Goal: Task Accomplishment & Management: Manage account settings

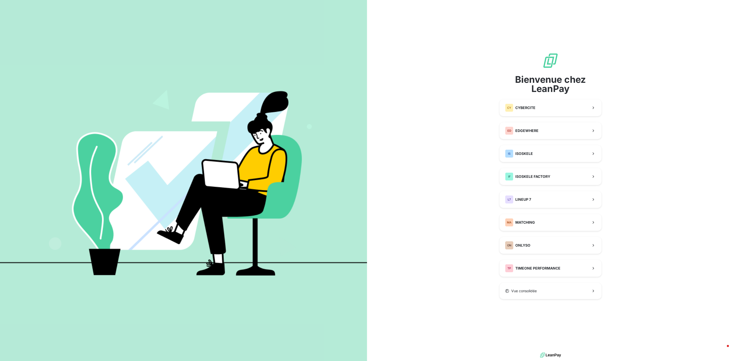
click at [542, 163] on div "Bienvenue chez LeanPay CY CYBERCITE ED EDGEWHERE IS ISOSKELE IF ISOSKELE FACTOR…" at bounding box center [550, 175] width 102 height 247
click at [540, 157] on button "IS ISOSKELE" at bounding box center [550, 153] width 102 height 17
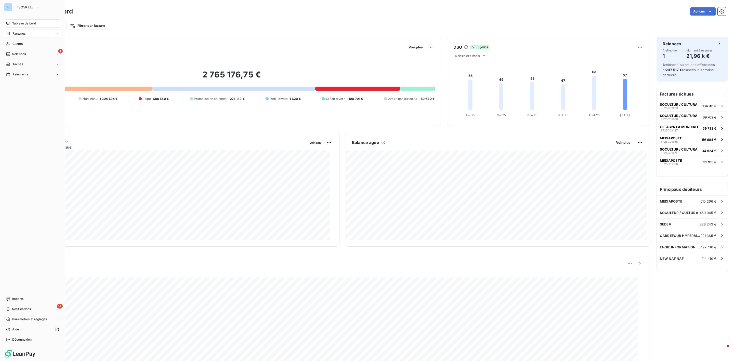
click at [25, 35] on span "Factures" at bounding box center [18, 33] width 13 height 5
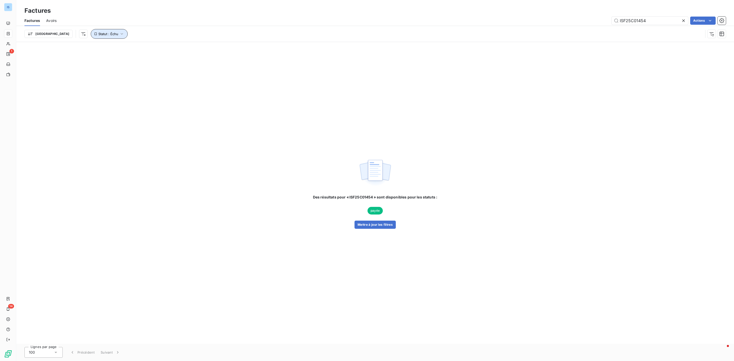
click at [96, 31] on button "Statut : Échu" at bounding box center [109, 34] width 37 height 10
click at [164, 49] on div "échue" at bounding box center [159, 47] width 73 height 11
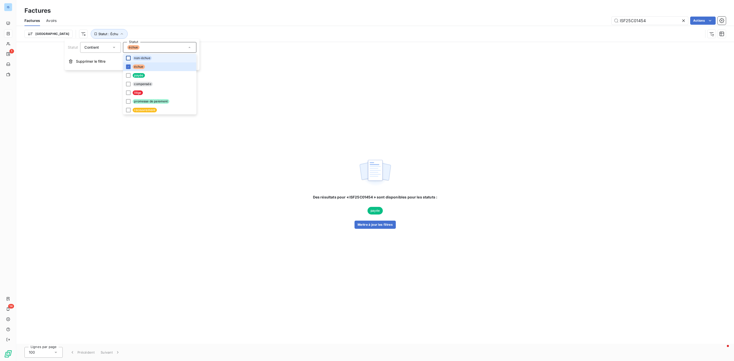
click at [128, 60] on div at bounding box center [128, 58] width 5 height 5
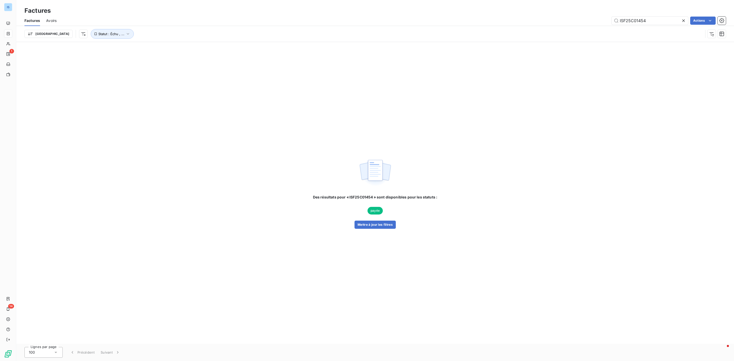
click at [685, 22] on icon at bounding box center [683, 20] width 5 height 5
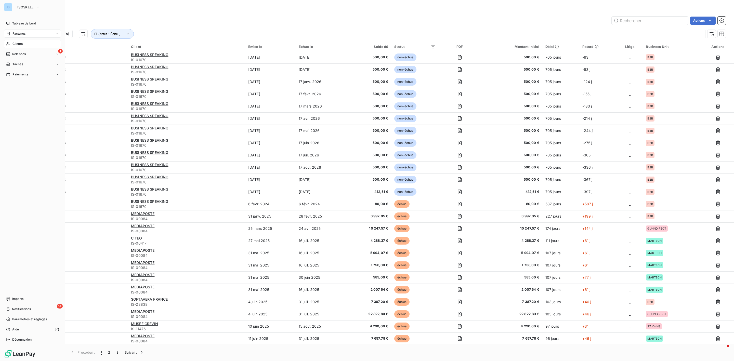
click at [18, 44] on span "Clients" at bounding box center [17, 44] width 10 height 5
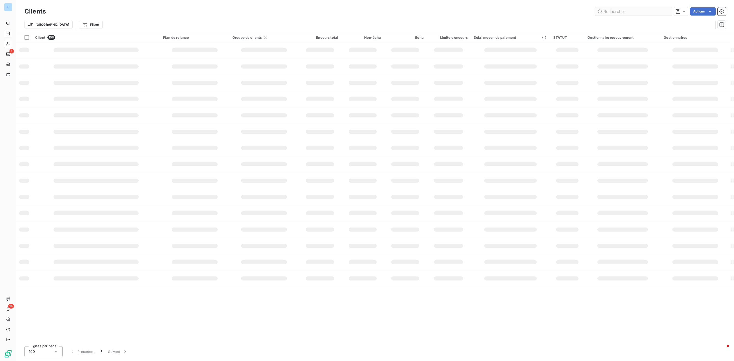
click at [625, 12] on input "text" at bounding box center [633, 11] width 76 height 8
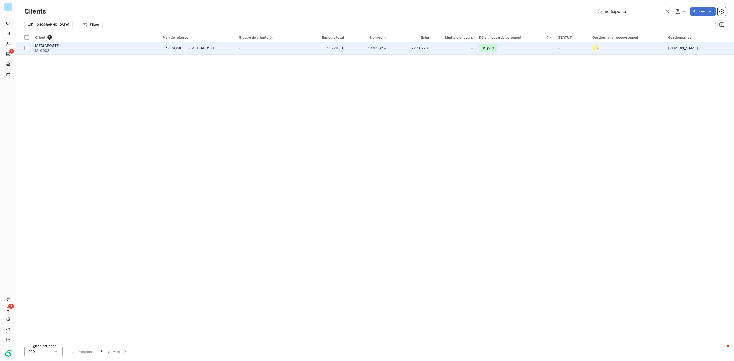
type input "mediaposte"
click at [49, 52] on span "IS-00084" at bounding box center [95, 50] width 121 height 5
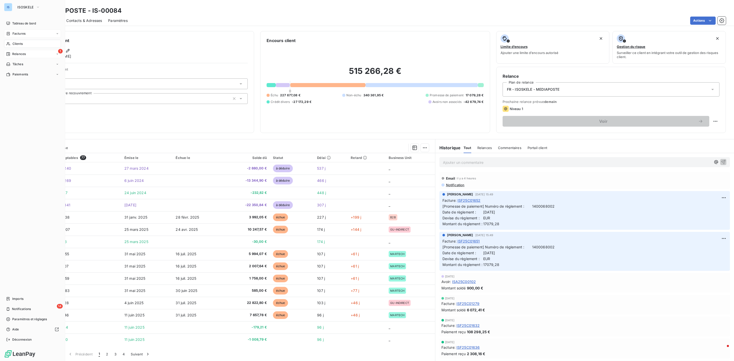
click at [23, 54] on span "Relances" at bounding box center [19, 54] width 14 height 5
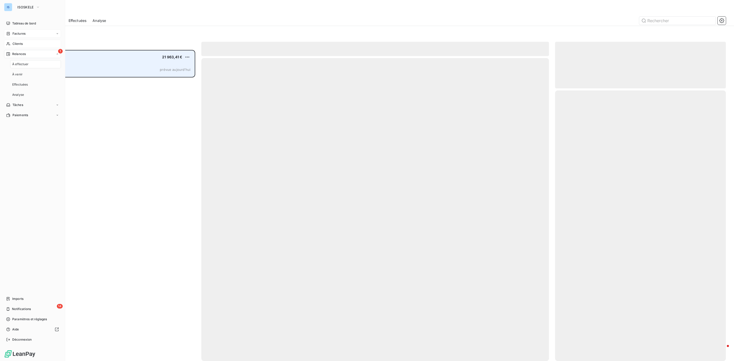
scroll to position [306, 165]
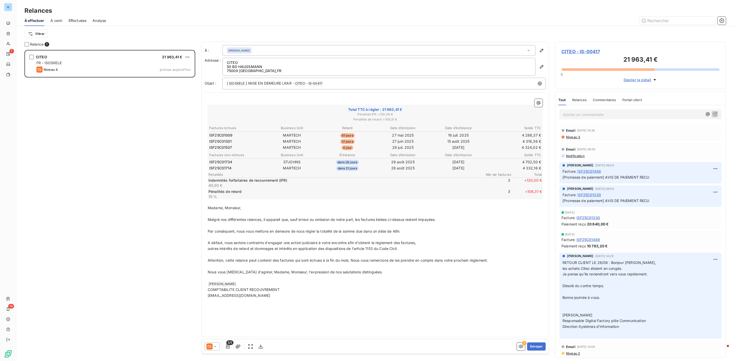
click at [218, 347] on div at bounding box center [212, 346] width 15 height 8
click at [237, 327] on span "J+45 )" at bounding box center [236, 326] width 10 height 5
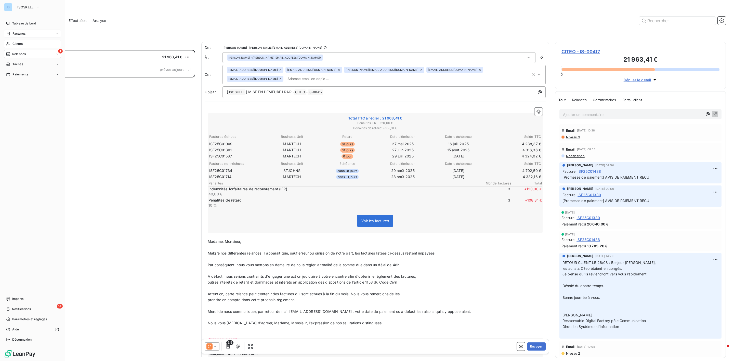
click at [19, 45] on span "Clients" at bounding box center [17, 44] width 10 height 5
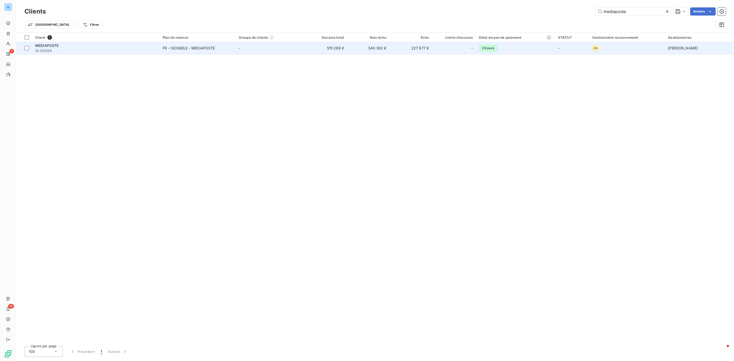
click at [52, 52] on span "IS-00084" at bounding box center [95, 50] width 121 height 5
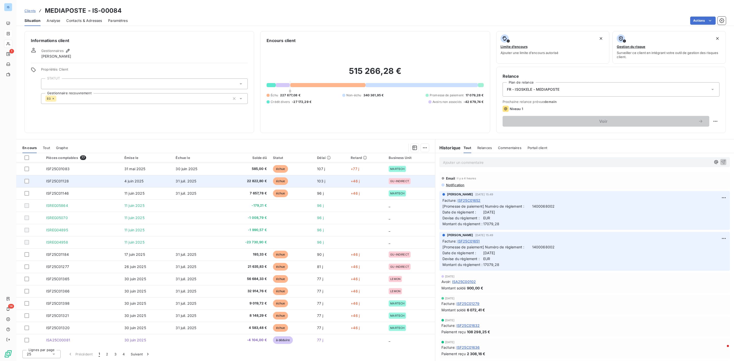
scroll to position [123, 0]
click at [57, 354] on div "25" at bounding box center [41, 354] width 38 height 8
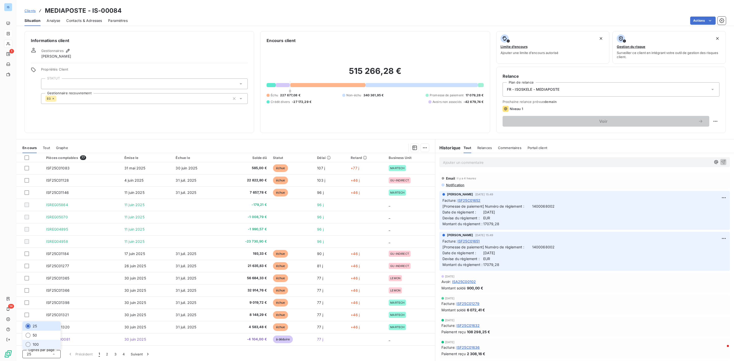
click at [43, 342] on li "100" at bounding box center [41, 344] width 38 height 9
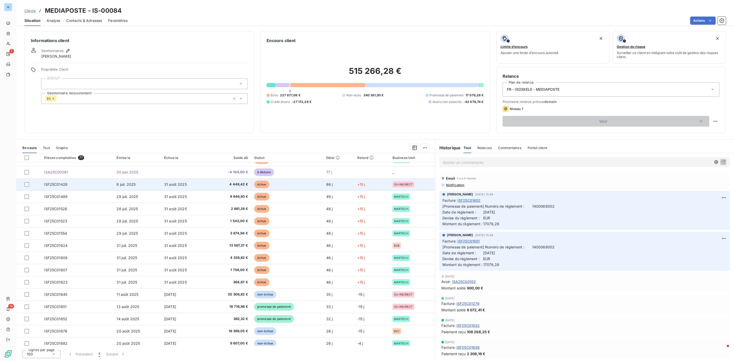
scroll to position [306, 0]
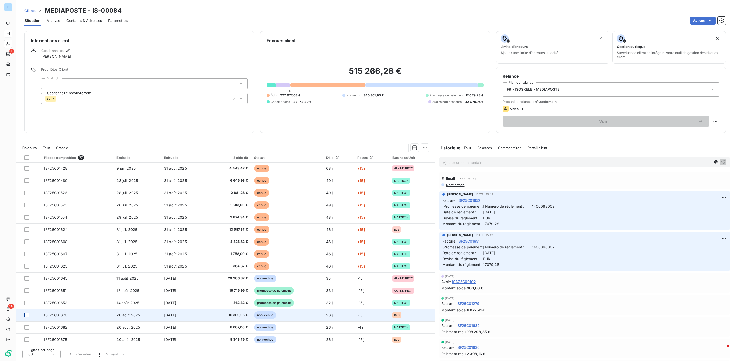
click at [25, 316] on div at bounding box center [26, 315] width 5 height 5
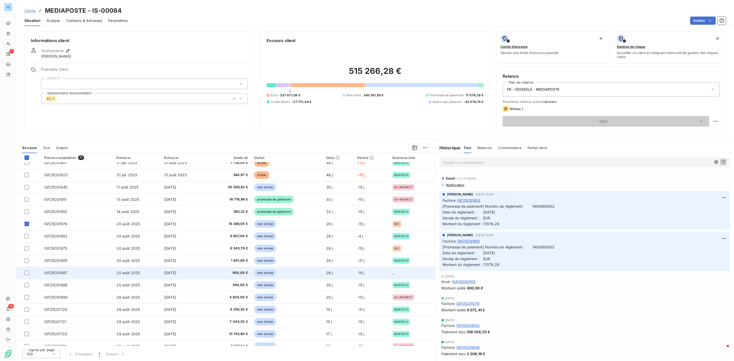
scroll to position [420, 0]
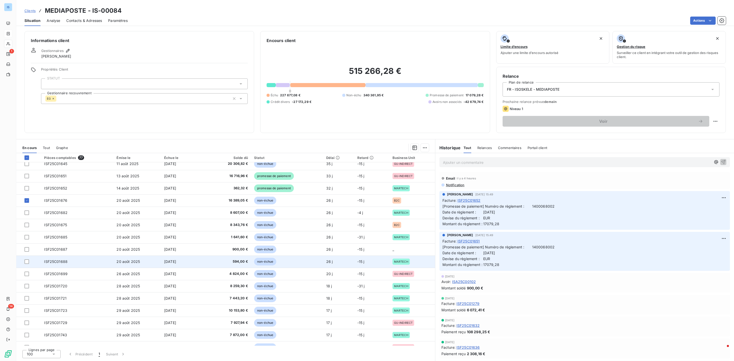
click at [28, 265] on td at bounding box center [28, 262] width 25 height 12
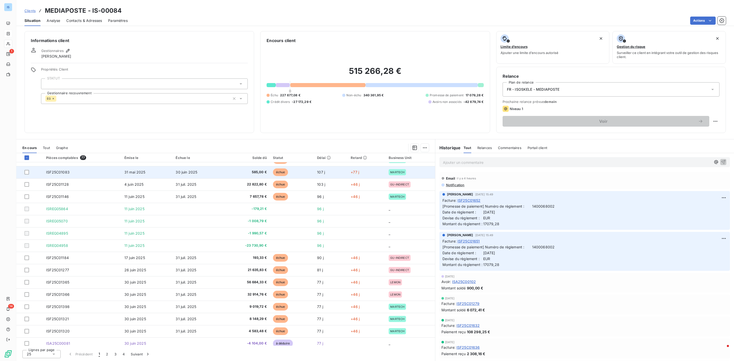
scroll to position [123, 0]
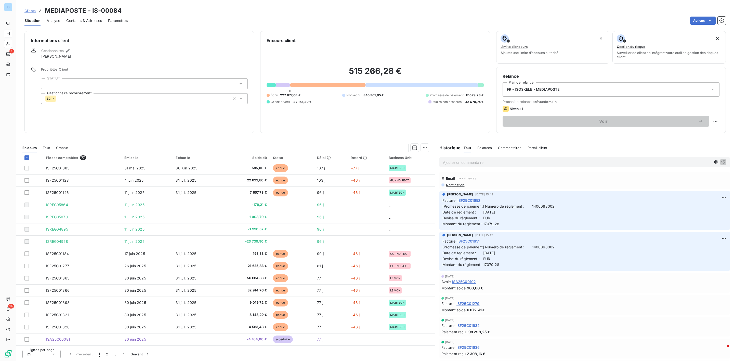
click at [53, 352] on icon at bounding box center [53, 354] width 5 height 5
click at [41, 342] on li "100" at bounding box center [41, 344] width 38 height 9
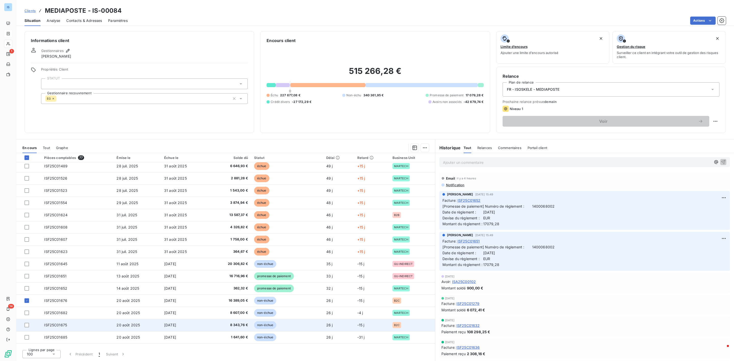
scroll to position [352, 0]
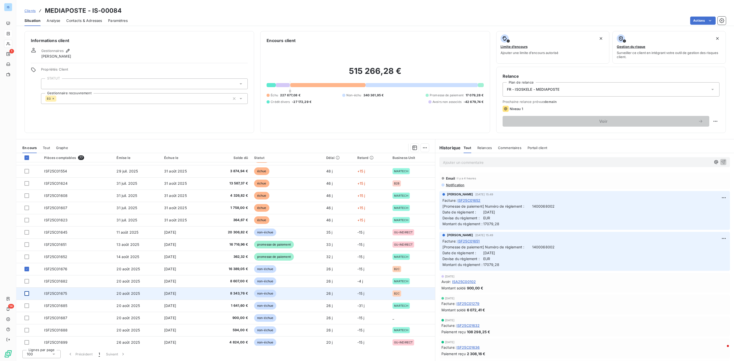
click at [27, 294] on div at bounding box center [26, 293] width 5 height 5
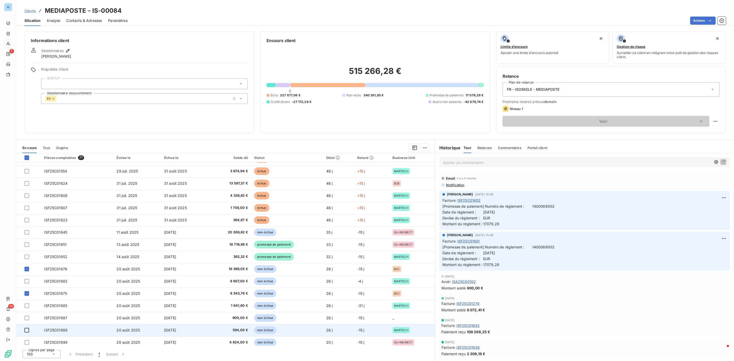
click at [25, 329] on div at bounding box center [26, 330] width 5 height 5
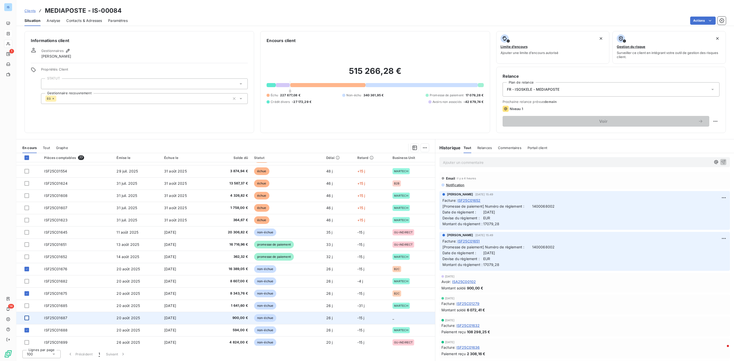
click at [27, 319] on div at bounding box center [26, 318] width 5 height 5
click at [425, 148] on html "IS 1 14 Clients MEDIAPOSTE - IS-00084 Situation Analyse Contacts & Adresses Par…" at bounding box center [367, 180] width 734 height 361
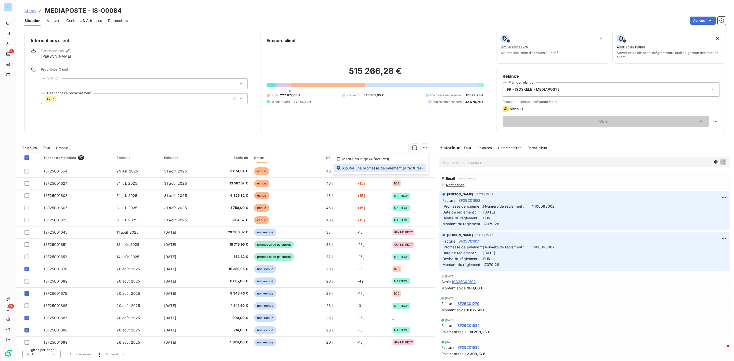
click at [361, 168] on div "Ajouter une promesse de paiement (4 factures)" at bounding box center [380, 168] width 93 height 8
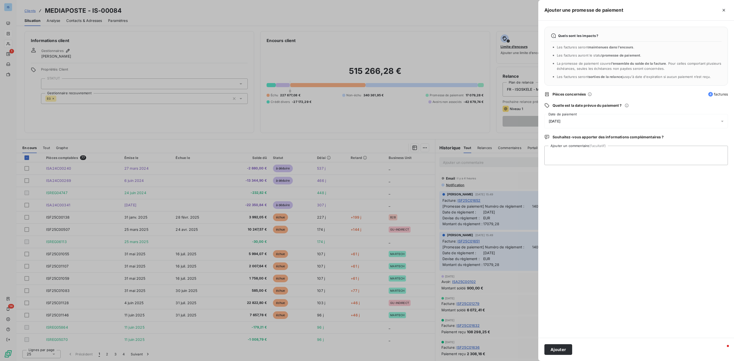
click at [615, 123] on div "[DATE]" at bounding box center [635, 121] width 183 height 14
click at [602, 198] on button "26" at bounding box center [600, 195] width 10 height 10
click at [645, 157] on textarea "Ajouter un commentaire (facultatif)" at bounding box center [635, 155] width 183 height 19
type textarea "c"
click at [570, 156] on textarea "virement prevu au 22/09" at bounding box center [635, 155] width 183 height 19
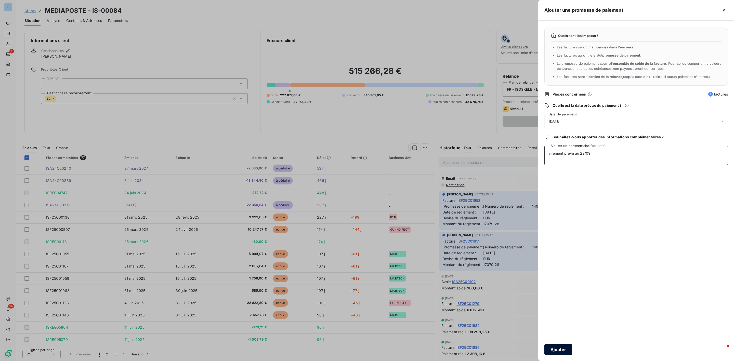
type textarea "virement prévu au 22/09"
click at [555, 345] on button "Ajouter" at bounding box center [558, 349] width 28 height 11
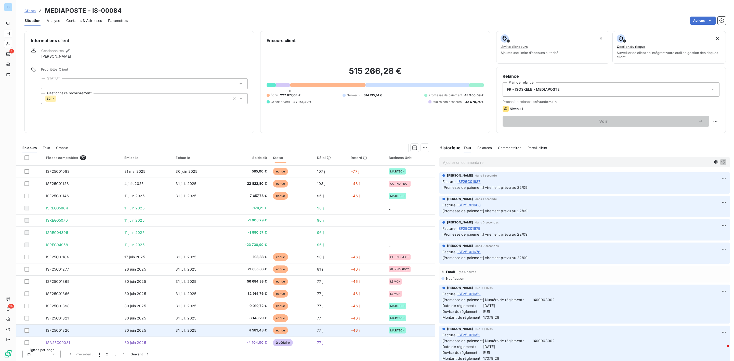
scroll to position [123, 0]
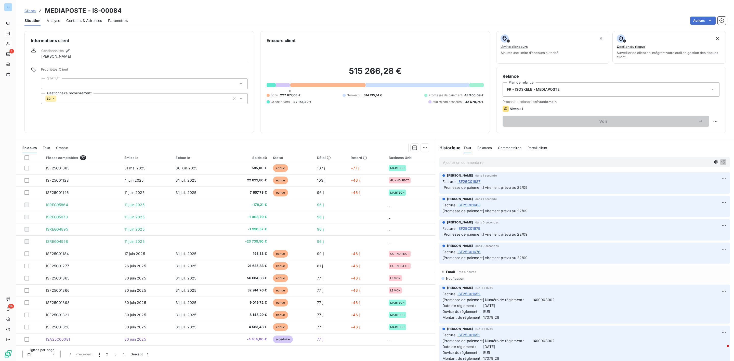
click at [57, 354] on div "25" at bounding box center [41, 354] width 38 height 8
click at [41, 344] on li "100" at bounding box center [41, 344] width 38 height 9
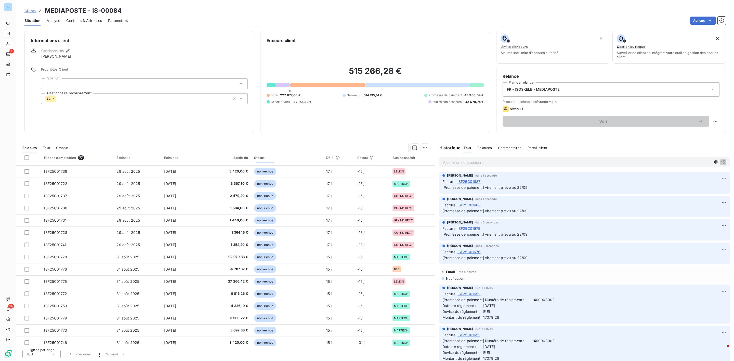
scroll to position [759, 0]
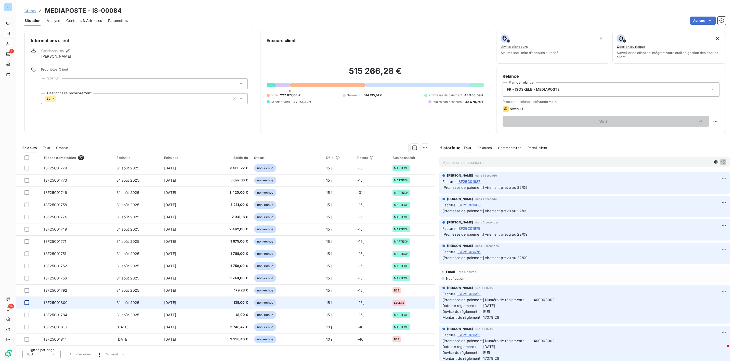
click at [27, 303] on div at bounding box center [26, 302] width 5 height 5
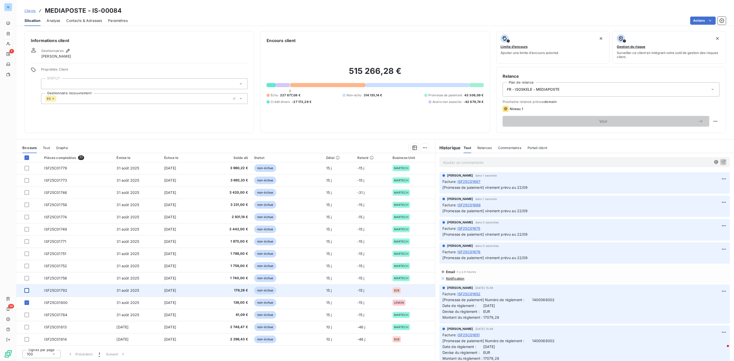
click at [26, 291] on div at bounding box center [26, 290] width 5 height 5
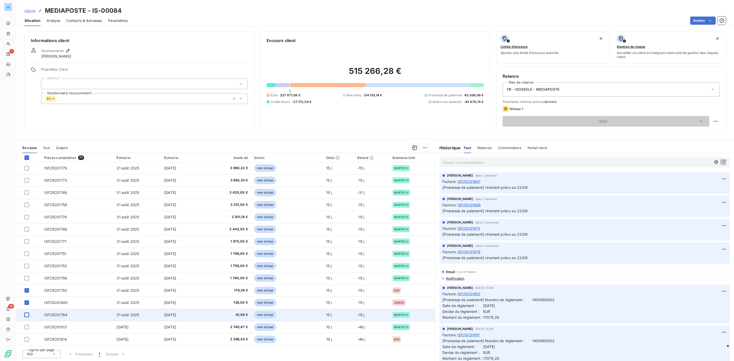
click at [25, 316] on div at bounding box center [26, 315] width 5 height 5
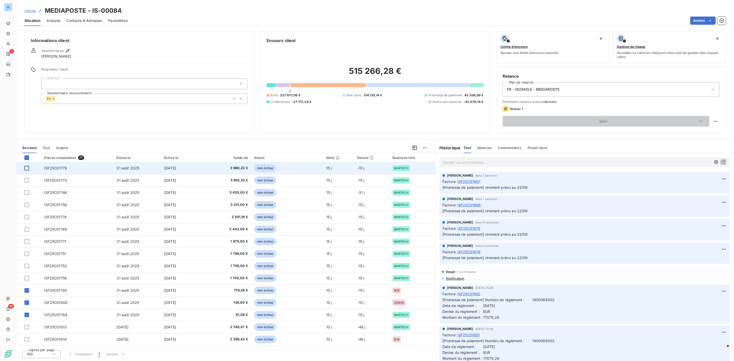
click at [28, 169] on div at bounding box center [26, 168] width 5 height 5
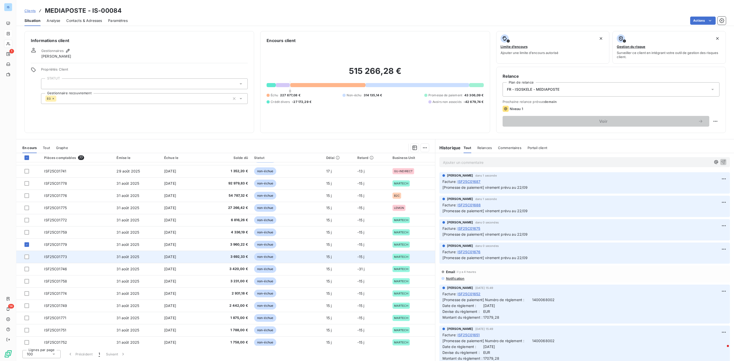
scroll to position [644, 0]
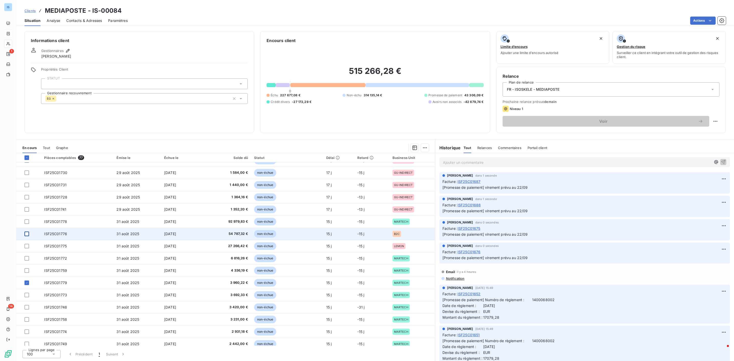
click at [28, 234] on div at bounding box center [26, 234] width 5 height 5
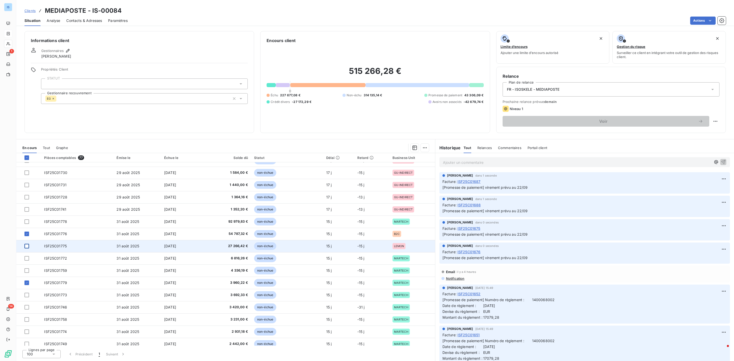
click at [25, 248] on div at bounding box center [26, 246] width 5 height 5
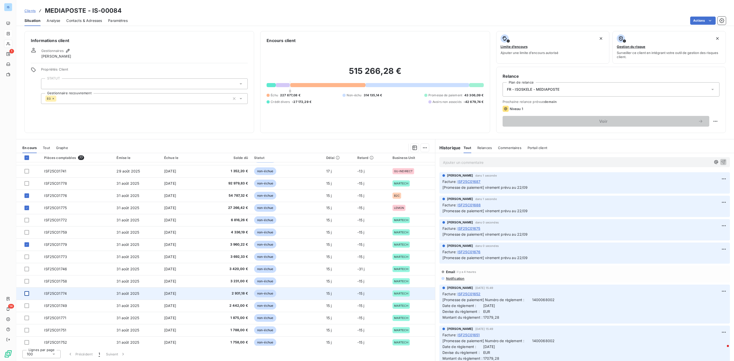
click at [27, 294] on div at bounding box center [26, 293] width 5 height 5
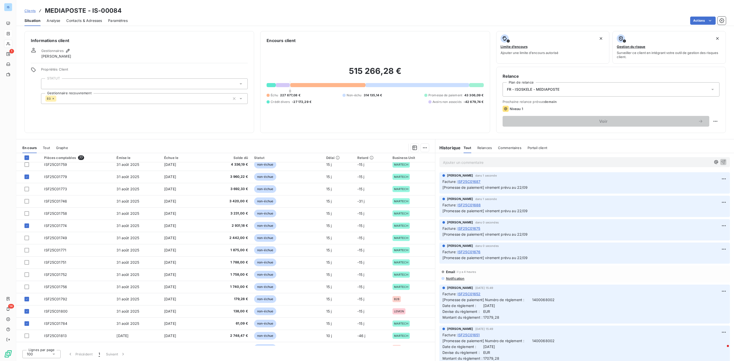
scroll to position [759, 0]
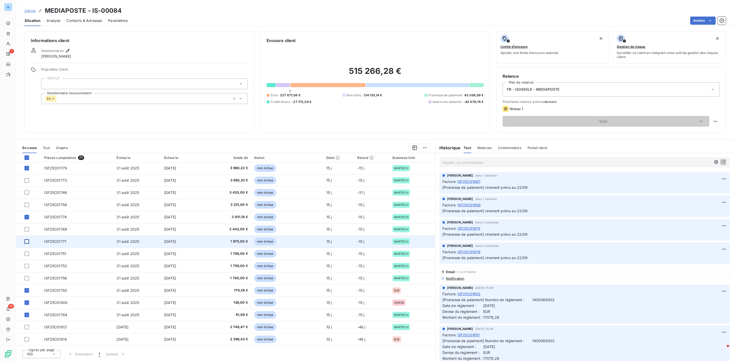
click at [28, 241] on div at bounding box center [26, 241] width 5 height 5
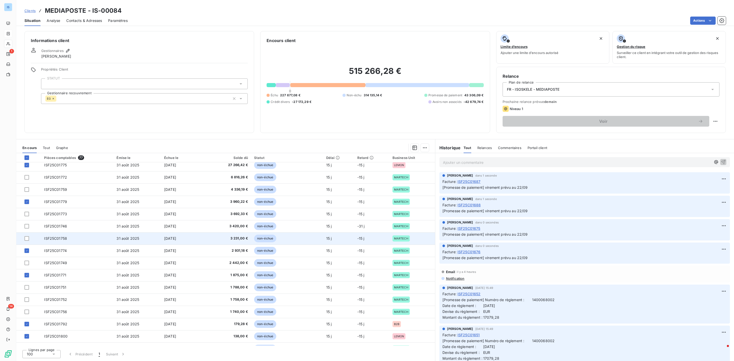
scroll to position [720, 0]
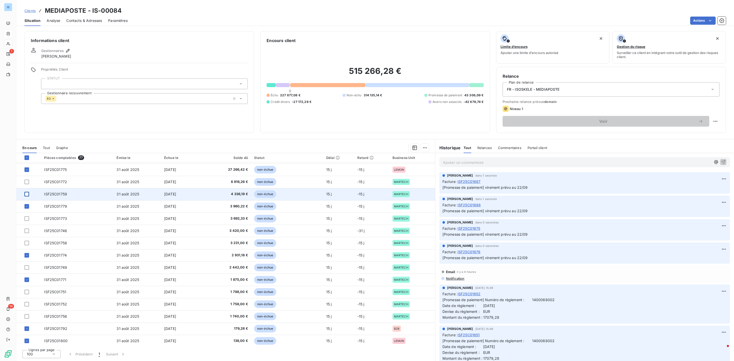
click at [27, 194] on div at bounding box center [26, 194] width 5 height 5
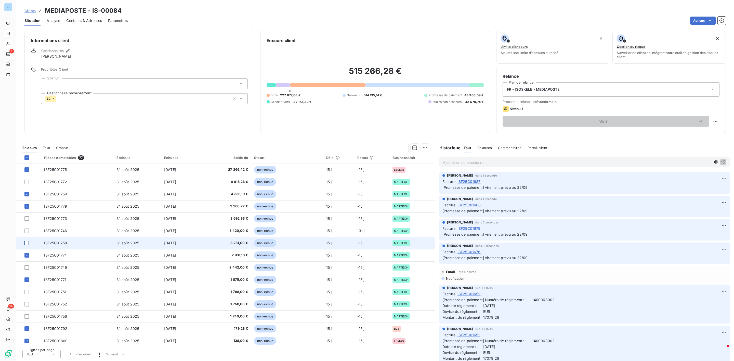
click at [25, 245] on div at bounding box center [26, 243] width 5 height 5
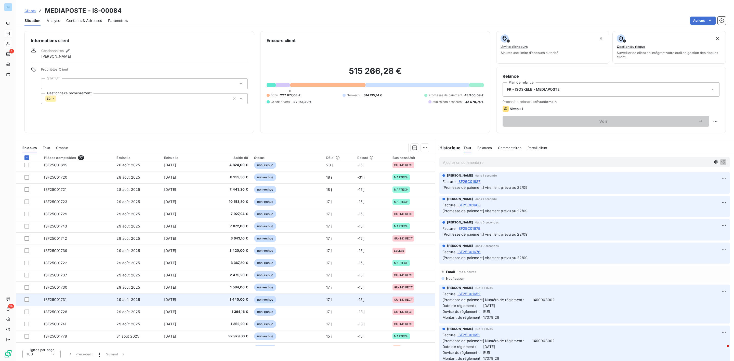
scroll to position [682, 0]
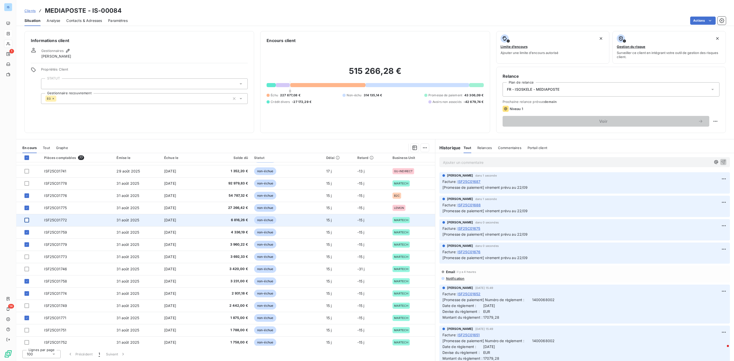
click at [27, 221] on div at bounding box center [26, 220] width 5 height 5
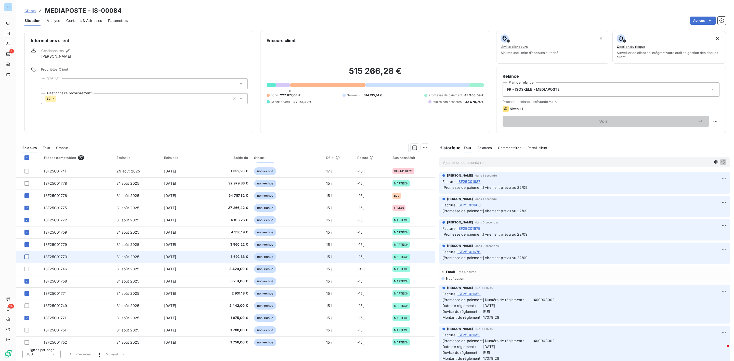
click at [25, 258] on div at bounding box center [26, 257] width 5 height 5
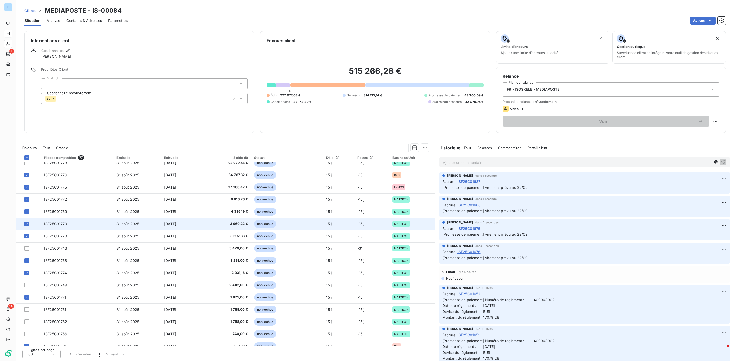
scroll to position [720, 0]
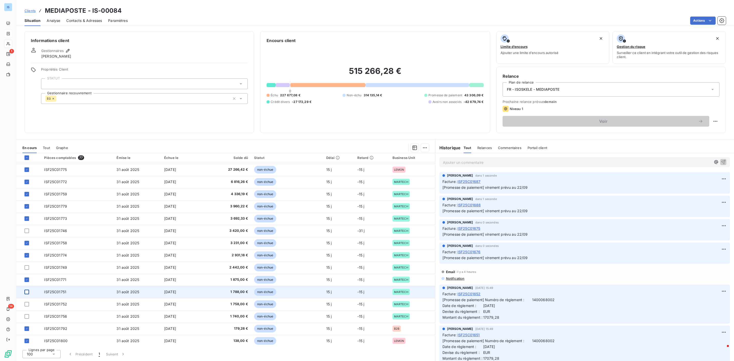
click at [26, 292] on div at bounding box center [26, 292] width 5 height 5
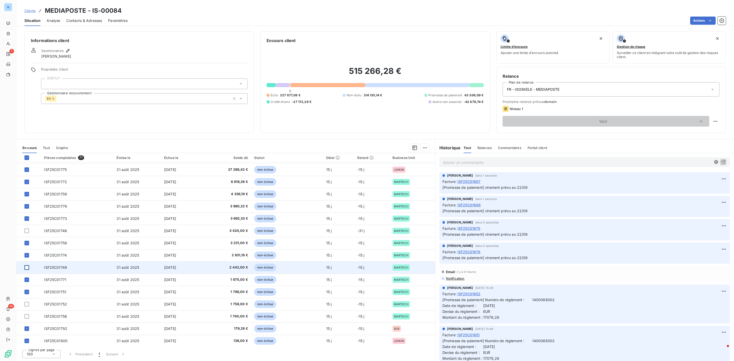
click at [25, 268] on div at bounding box center [26, 267] width 5 height 5
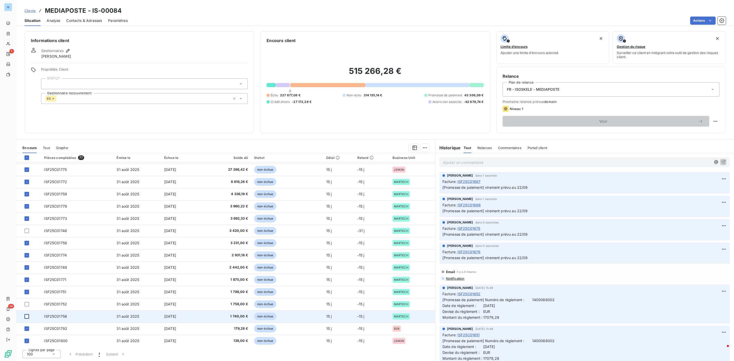
click at [27, 316] on div at bounding box center [26, 316] width 5 height 5
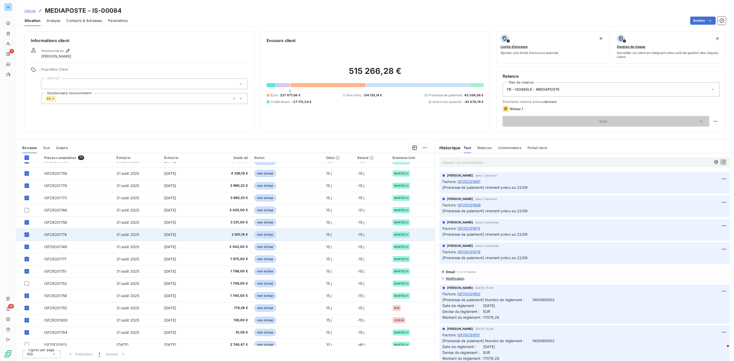
scroll to position [759, 0]
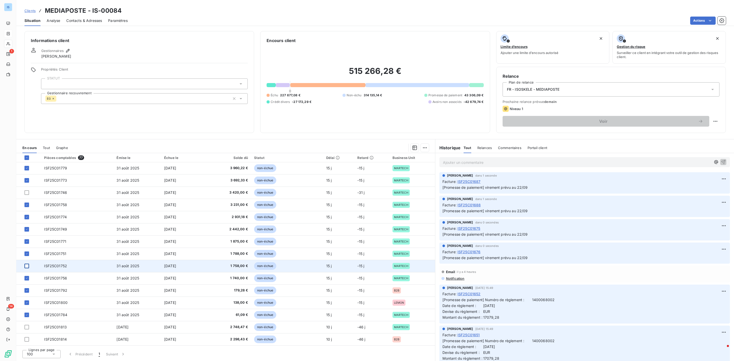
click at [26, 265] on div at bounding box center [26, 266] width 5 height 5
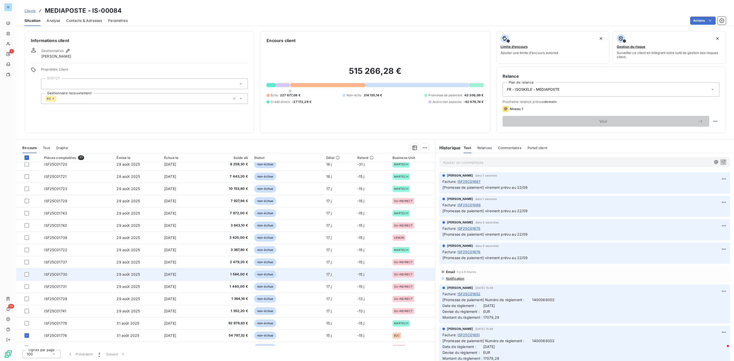
scroll to position [529, 0]
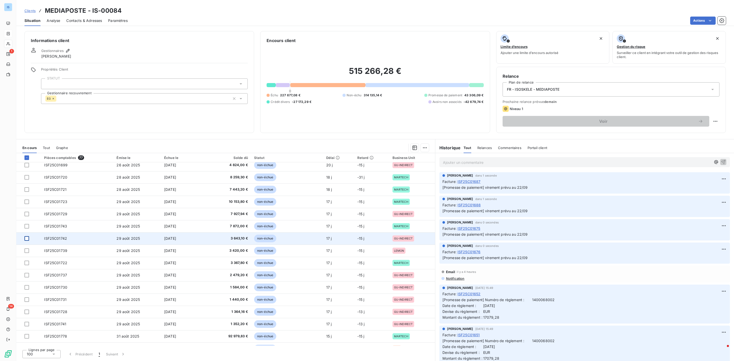
click at [27, 237] on div at bounding box center [26, 238] width 5 height 5
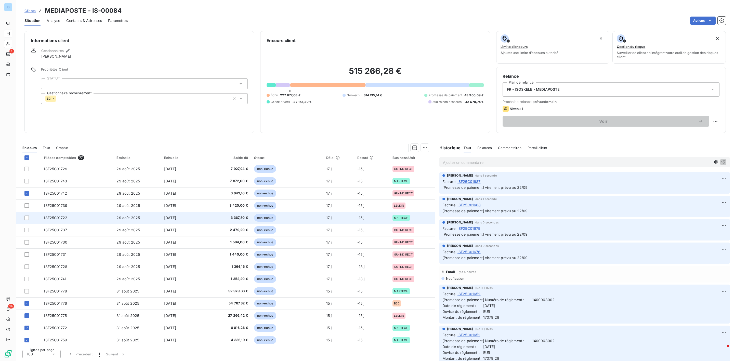
scroll to position [567, 0]
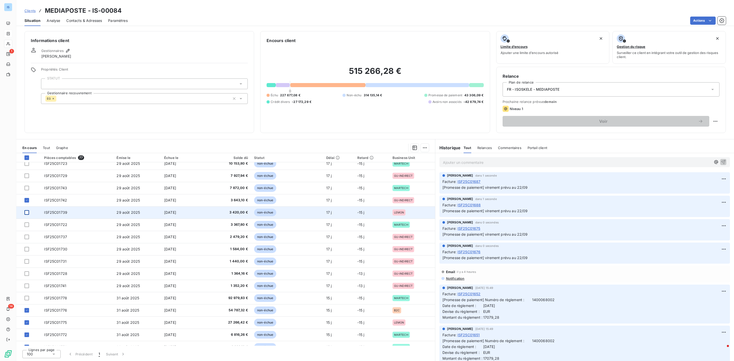
click at [28, 213] on div at bounding box center [26, 212] width 5 height 5
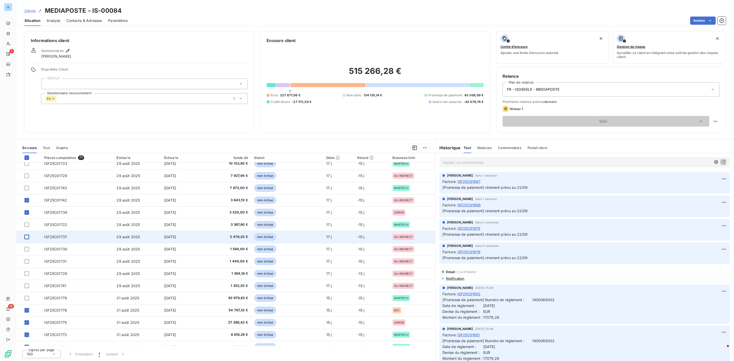
click at [25, 237] on div at bounding box center [26, 237] width 5 height 5
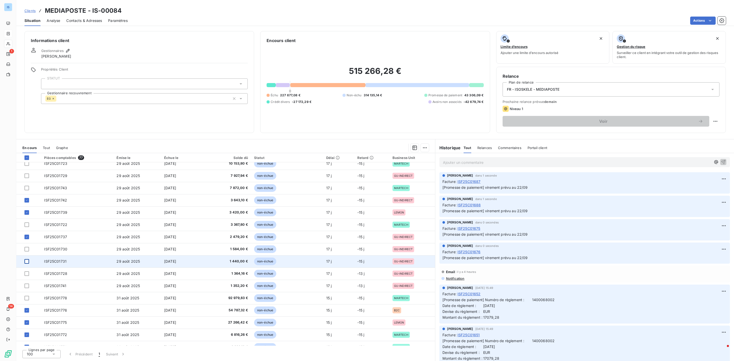
click at [26, 261] on div at bounding box center [26, 261] width 5 height 5
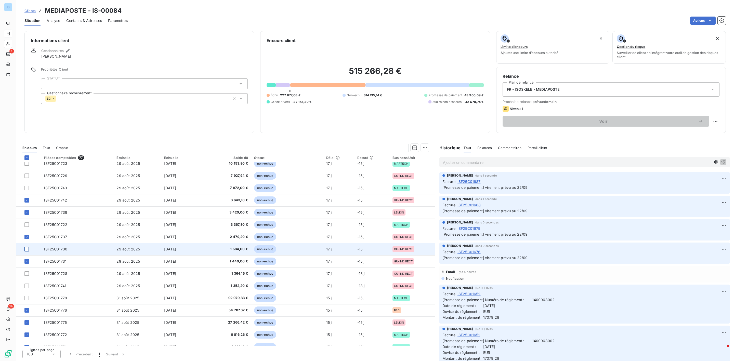
click at [28, 249] on div at bounding box center [26, 249] width 5 height 5
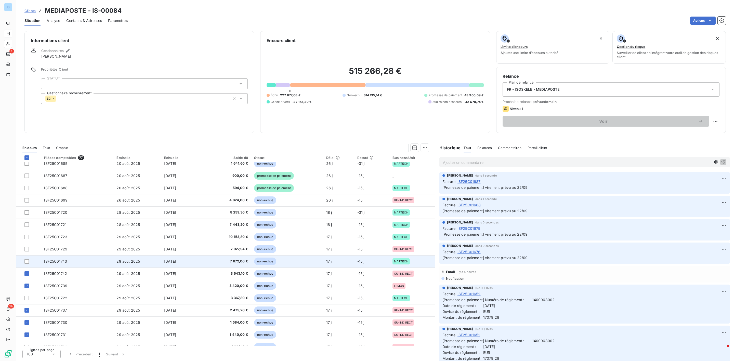
scroll to position [491, 0]
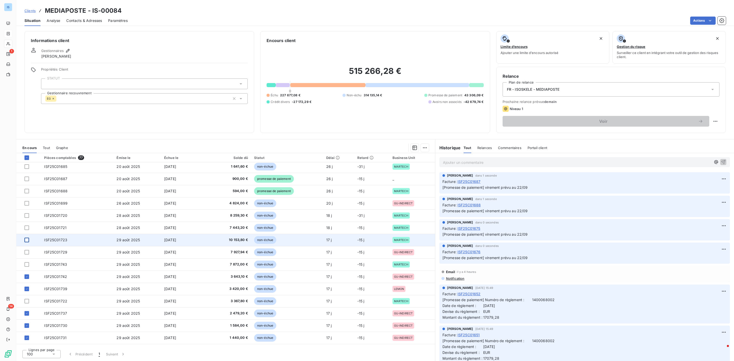
click at [28, 240] on div at bounding box center [26, 240] width 5 height 5
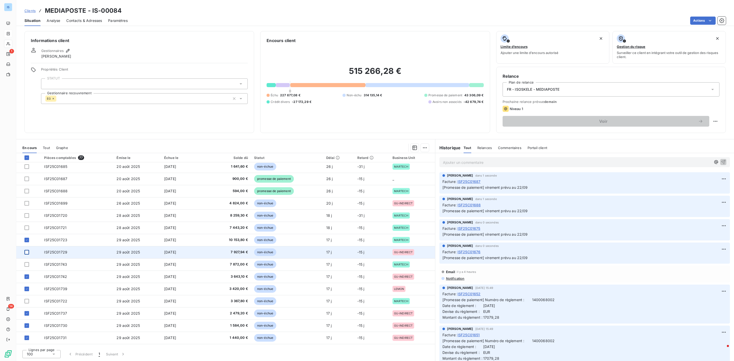
click at [26, 252] on div at bounding box center [26, 252] width 5 height 5
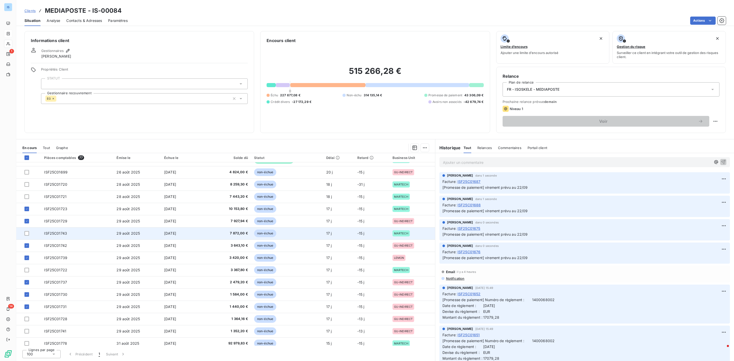
scroll to position [529, 0]
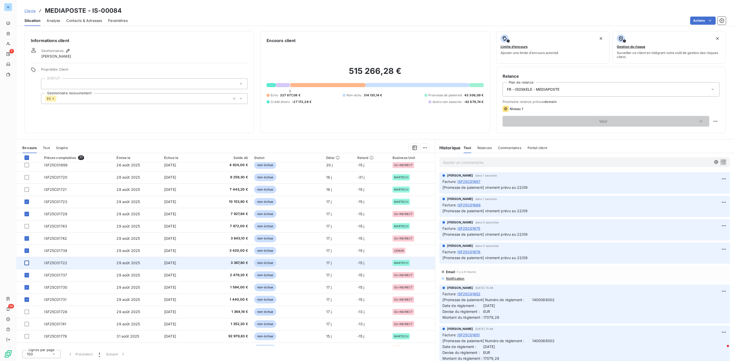
click at [26, 263] on div at bounding box center [26, 263] width 5 height 5
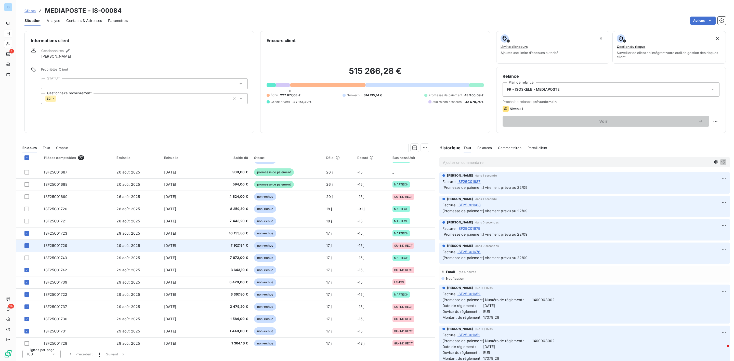
scroll to position [491, 0]
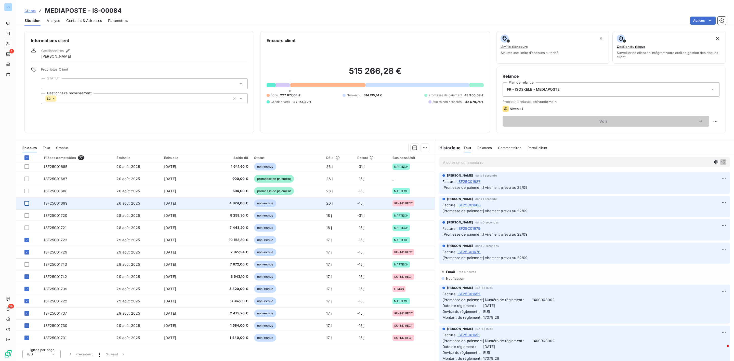
click at [28, 203] on div at bounding box center [26, 203] width 5 height 5
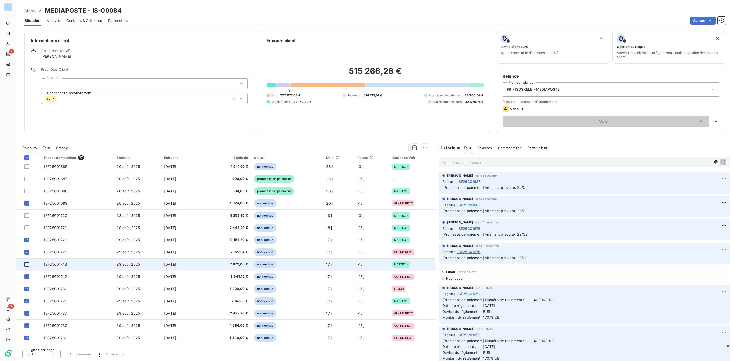
click at [27, 265] on div at bounding box center [26, 264] width 5 height 5
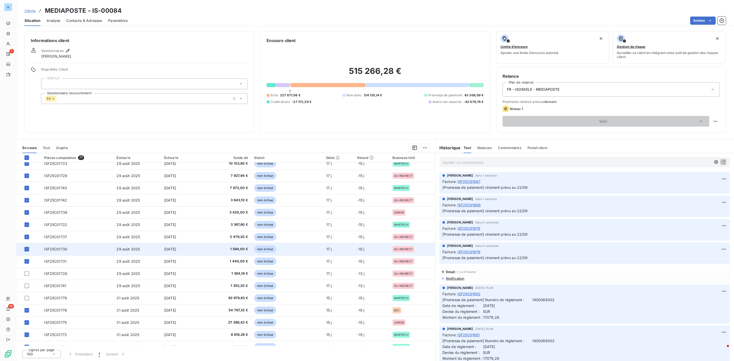
scroll to position [529, 0]
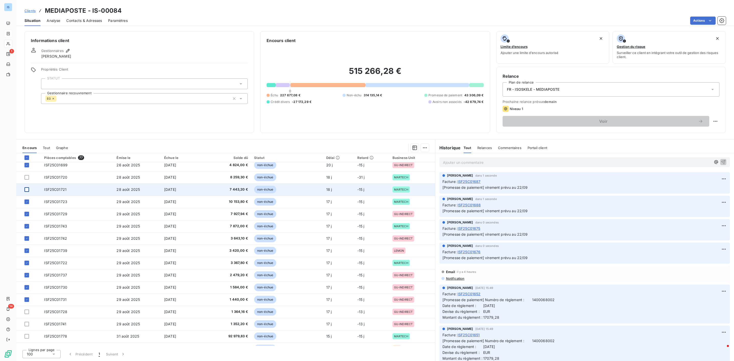
click at [26, 190] on div at bounding box center [26, 189] width 5 height 5
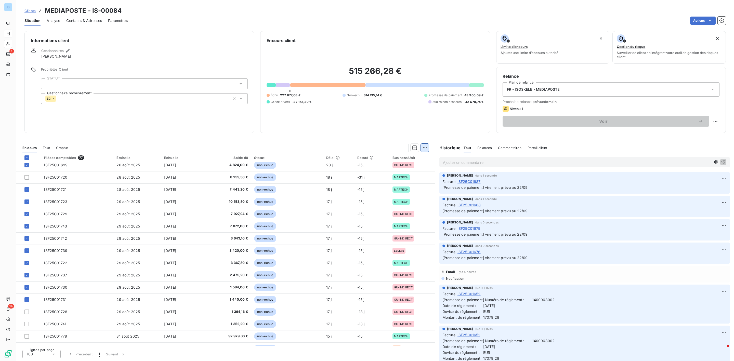
click at [427, 149] on html "IS 1 14 Clients MEDIAPOSTE - IS-00084 Situation Analyse Contacts & Adresses Par…" at bounding box center [367, 180] width 734 height 361
click at [364, 169] on div "Ajouter une promesse de paiement (27 factures)" at bounding box center [379, 168] width 95 height 8
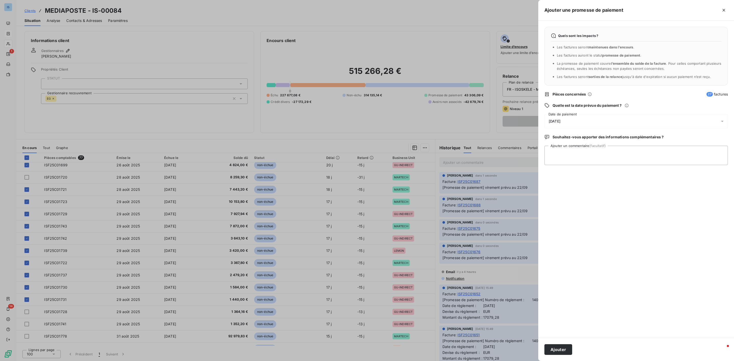
click at [576, 121] on div "[DATE]" at bounding box center [635, 121] width 183 height 14
click at [620, 147] on button "Go to next month" at bounding box center [620, 144] width 10 height 10
click at [577, 166] on button "1" at bounding box center [579, 164] width 10 height 10
click at [657, 161] on textarea "Ajouter un commentaire (facultatif)" at bounding box center [635, 155] width 183 height 19
click at [580, 120] on div "[DATE]" at bounding box center [635, 121] width 183 height 14
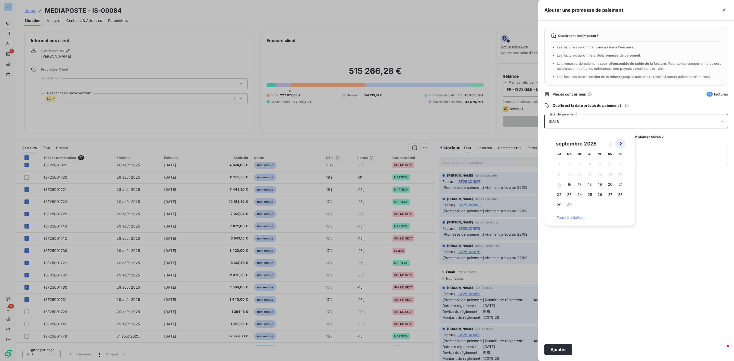
click at [619, 146] on button "Go to next month" at bounding box center [620, 144] width 10 height 10
click at [609, 164] on button "4" at bounding box center [610, 164] width 10 height 10
click at [663, 161] on textarea "Ajouter un commentaire (facultatif)" at bounding box center [635, 155] width 183 height 19
type textarea "virement prévu le [DATE]"
click at [555, 350] on button "Ajouter" at bounding box center [558, 349] width 28 height 11
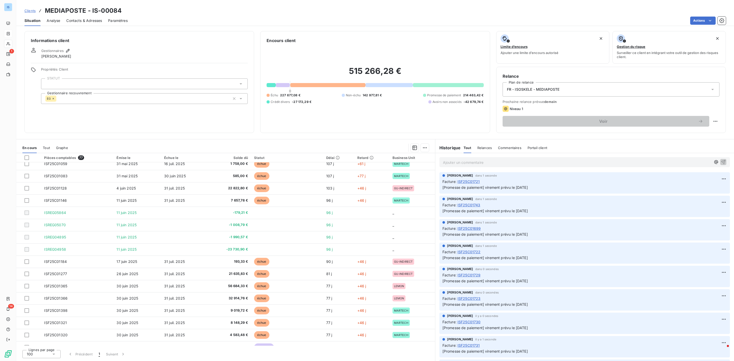
scroll to position [0, 0]
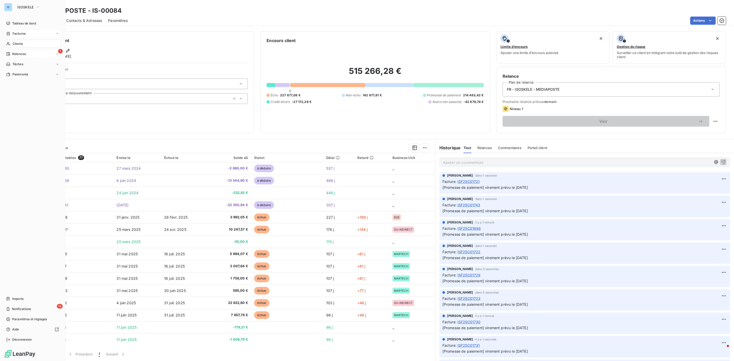
click at [16, 57] on div "1 Relances" at bounding box center [32, 54] width 57 height 8
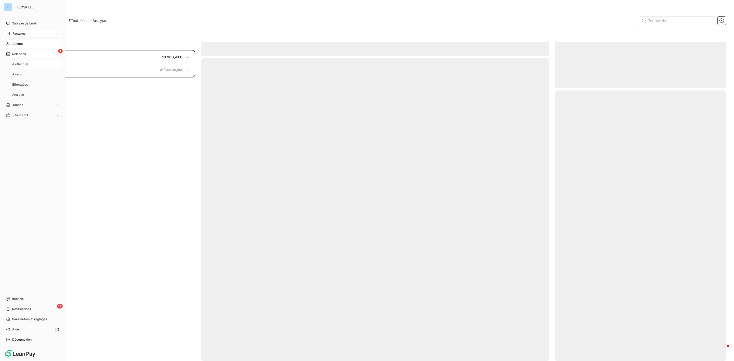
scroll to position [306, 165]
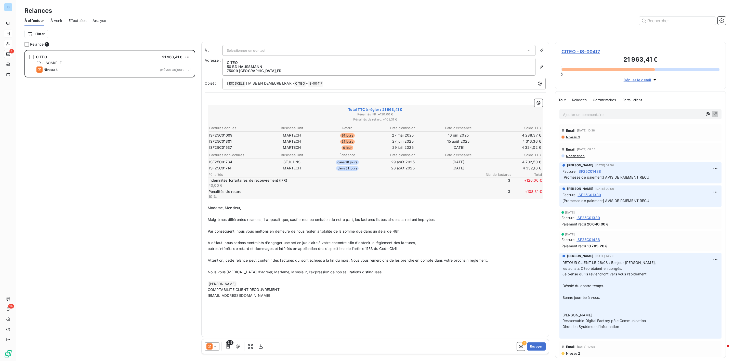
click at [216, 346] on icon at bounding box center [215, 346] width 5 height 5
click at [223, 326] on span "Niveau 3" at bounding box center [222, 326] width 15 height 5
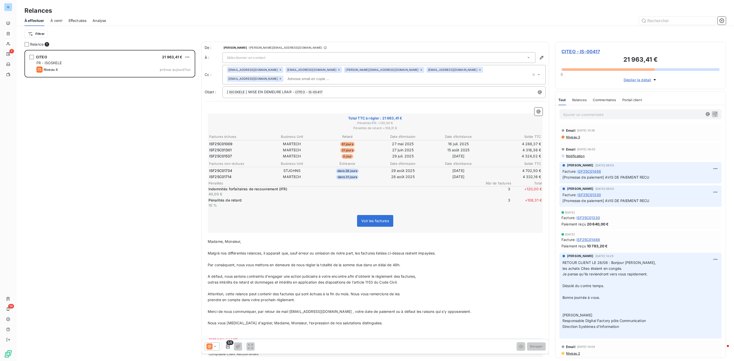
click at [267, 57] on div "Sélectionner un contact" at bounding box center [378, 57] width 313 height 11
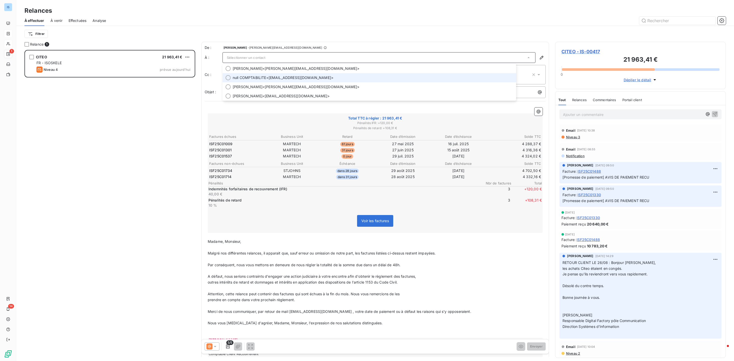
click at [229, 78] on div at bounding box center [228, 77] width 5 height 5
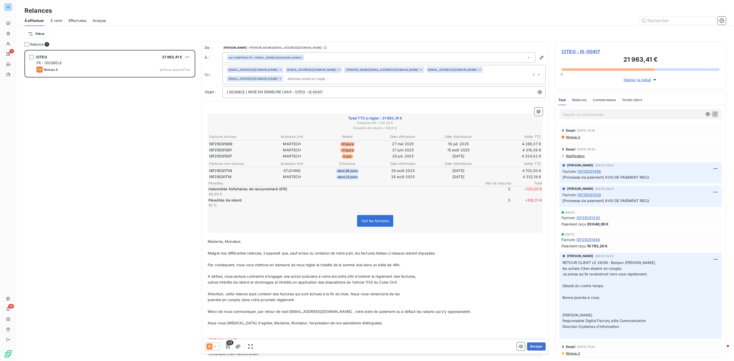
click at [518, 58] on div "null COMPTABILITE <[EMAIL_ADDRESS][DOMAIN_NAME]>" at bounding box center [378, 57] width 313 height 11
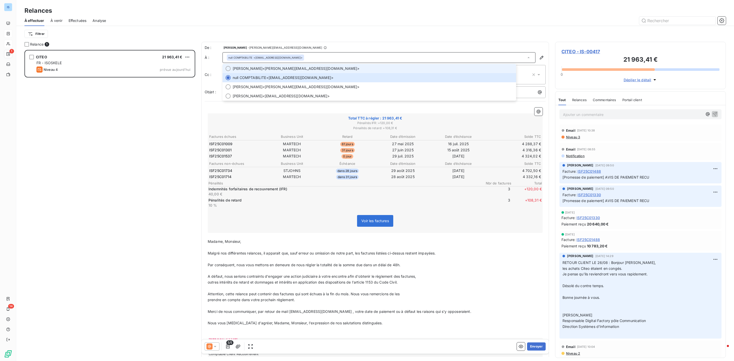
click at [228, 67] on div at bounding box center [228, 68] width 5 height 5
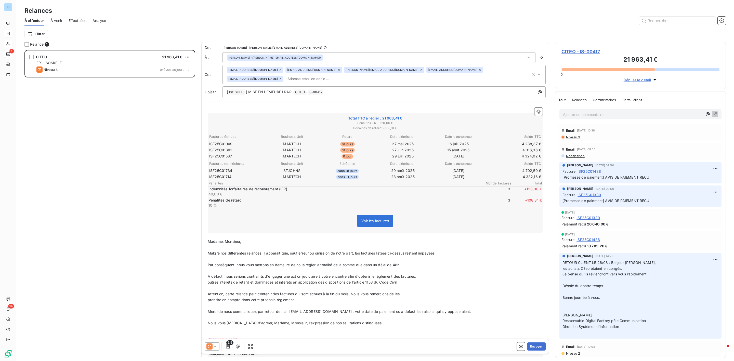
drag, startPoint x: 255, startPoint y: 237, endPoint x: 205, endPoint y: 228, distance: 50.3
click at [253, 245] on p at bounding box center [375, 248] width 335 height 6
click at [610, 139] on div "Niveau 3" at bounding box center [640, 137] width 158 height 4
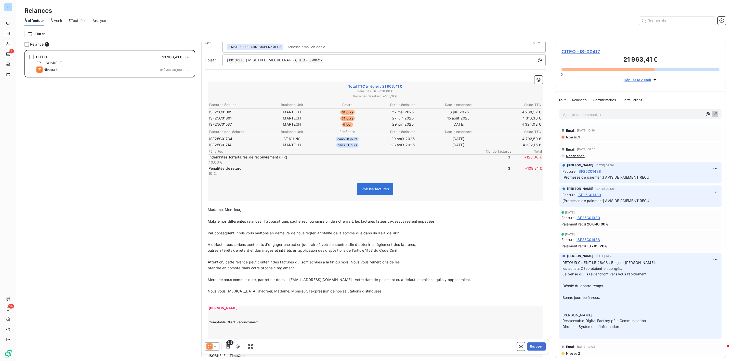
scroll to position [90, 0]
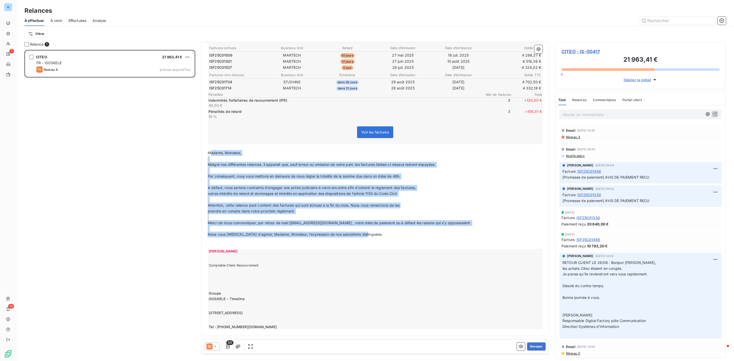
drag, startPoint x: 209, startPoint y: 142, endPoint x: 371, endPoint y: 227, distance: 182.3
click at [371, 227] on div "﻿ Total TTC à régler : 21 963,41 € Pénalités IFR : + 120,00 € Pénalités de reta…" at bounding box center [375, 174] width 335 height 311
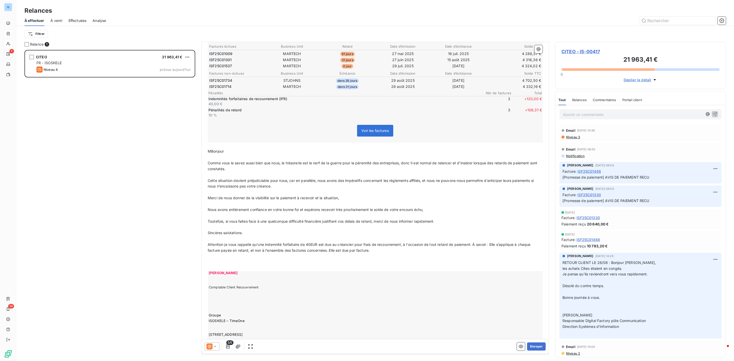
click at [211, 149] on span "MBonjour" at bounding box center [216, 151] width 16 height 4
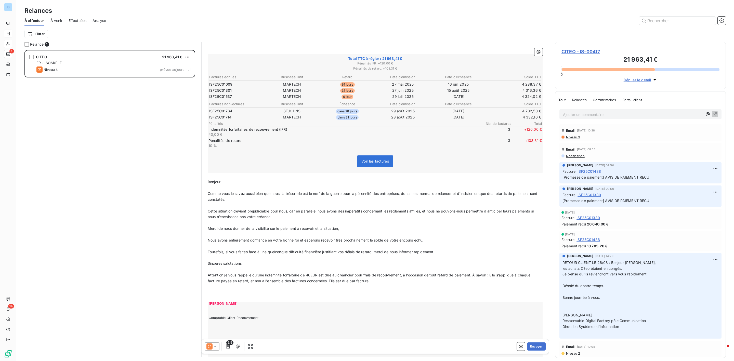
scroll to position [114, 0]
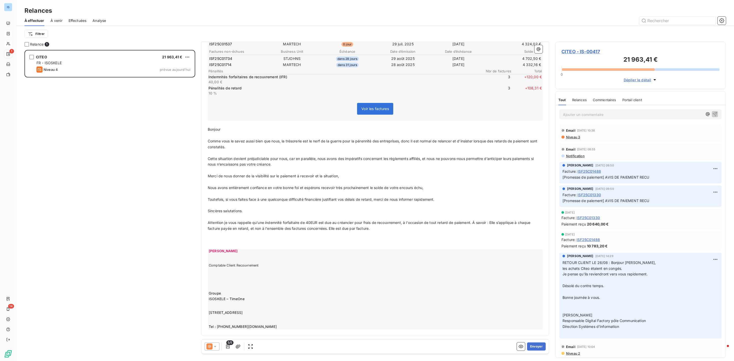
click at [217, 347] on icon at bounding box center [215, 346] width 5 height 5
click at [360, 307] on div "[PERSON_NAME] ​ Comptable Client Recouvrement ​ Groupe ISOSKELE – TimeOne [STRE…" at bounding box center [375, 289] width 335 height 81
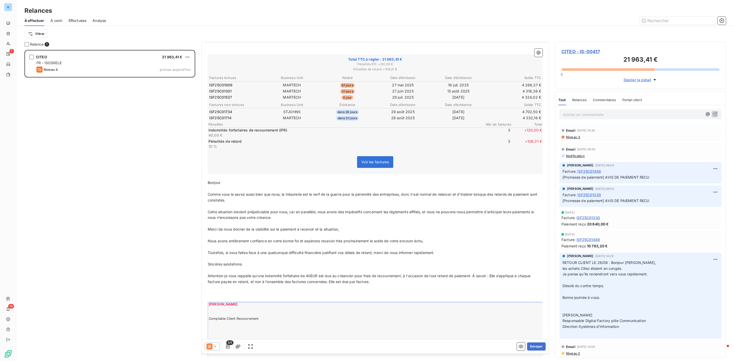
scroll to position [0, 0]
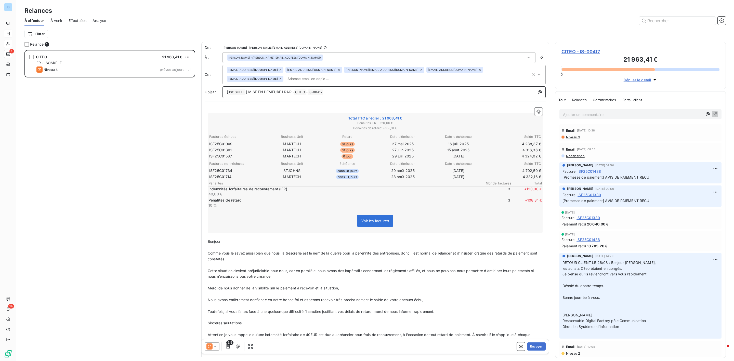
click at [342, 89] on p "[ ISOSKELE ﻿ ] MISE EN DEMEURE LRAR - CITEO ﻿ - IS-00417 ﻿ ﻿" at bounding box center [385, 92] width 317 height 6
click at [277, 262] on p at bounding box center [375, 265] width 335 height 6
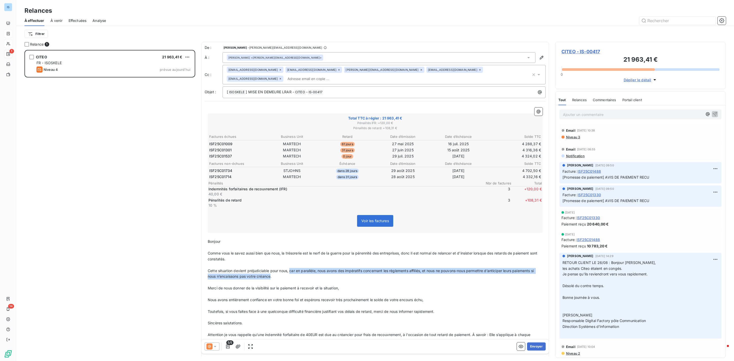
drag, startPoint x: 291, startPoint y: 263, endPoint x: 275, endPoint y: 268, distance: 16.4
click at [275, 269] on span "Cette situation devient préjudiciable pour nous, car en parallèle, nous avons d…" at bounding box center [371, 274] width 327 height 10
drag, startPoint x: 263, startPoint y: 241, endPoint x: 235, endPoint y: 237, distance: 28.5
click at [263, 245] on p at bounding box center [375, 248] width 335 height 6
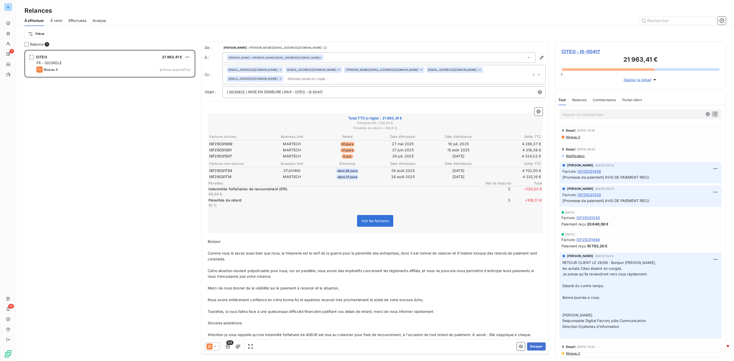
drag, startPoint x: 207, startPoint y: 232, endPoint x: 264, endPoint y: 323, distance: 106.8
click at [266, 330] on div "﻿ Total TTC à régler : 21 963,41 € Pénalités IFR : + 120,00 € Pénalités de reta…" at bounding box center [375, 274] width 341 height 340
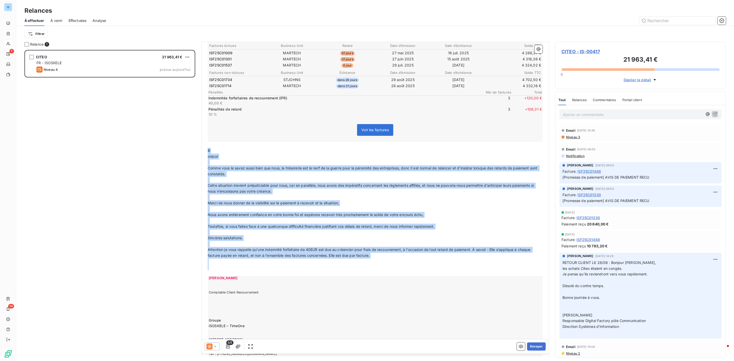
scroll to position [107, 0]
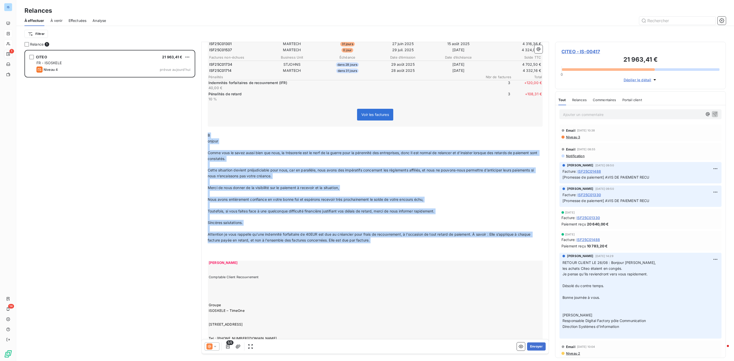
drag, startPoint x: 207, startPoint y: 233, endPoint x: 379, endPoint y: 237, distance: 171.8
click at [379, 237] on div "﻿ Total TTC à régler : 21 963,41 € Pénalités IFR : + 120,00 € Pénalités de reta…" at bounding box center [375, 171] width 335 height 340
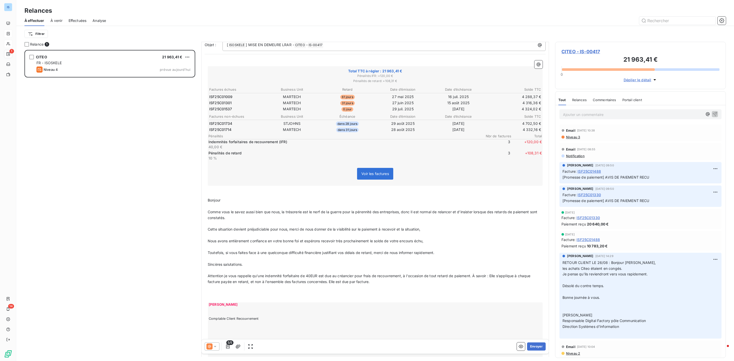
scroll to position [0, 0]
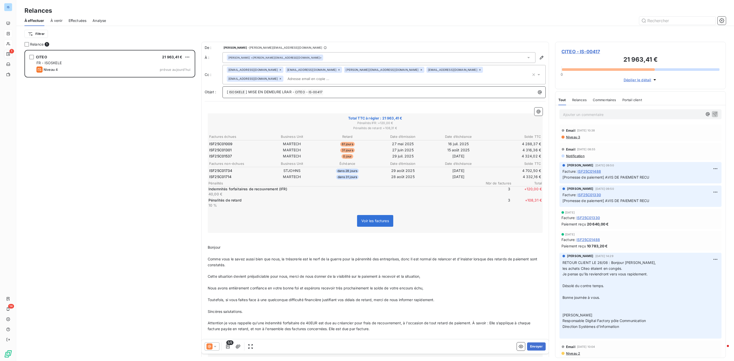
click at [340, 89] on p "[ ISOSKELE ﻿ ] MISE EN DEMEURE LRAR - CITEO ﻿ - IS-00417 ﻿ ﻿" at bounding box center [385, 92] width 317 height 6
click at [281, 78] on icon at bounding box center [281, 79] width 2 height 2
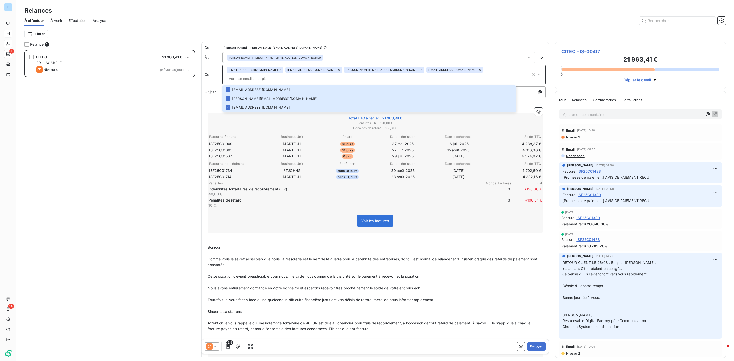
click at [454, 75] on input "text" at bounding box center [379, 79] width 304 height 8
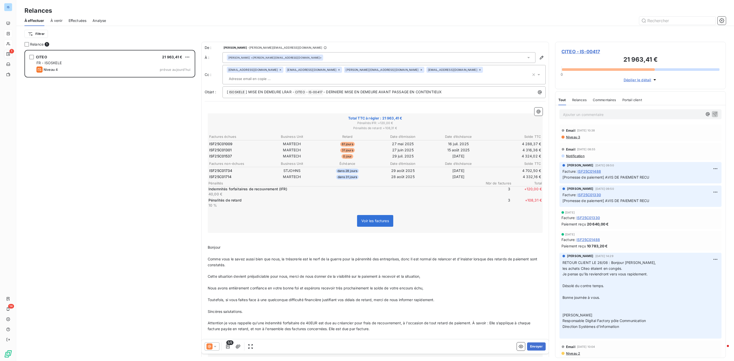
paste input "[PERSON_NAME][EMAIL_ADDRESS][DOMAIN_NAME]"
type input "[PERSON_NAME][EMAIL_ADDRESS][DOMAIN_NAME]"
click at [263, 85] on li "[PERSON_NAME][EMAIL_ADDRESS][DOMAIN_NAME]" at bounding box center [369, 89] width 294 height 9
click at [176, 95] on div "CITEO 21 963,41 € FR - ISOSKELE Niveau 4 prévue [DATE]" at bounding box center [109, 205] width 171 height 311
click at [309, 78] on input "text" at bounding box center [338, 79] width 59 height 8
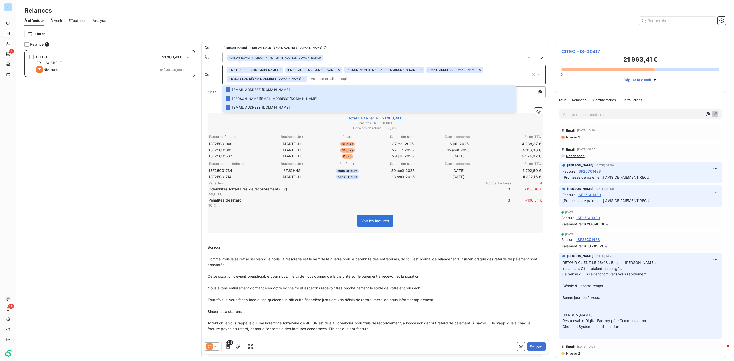
click at [122, 114] on div "CITEO 21 963,41 € FR - ISOSKELE Niveau 4 prévue [DATE]" at bounding box center [109, 205] width 171 height 311
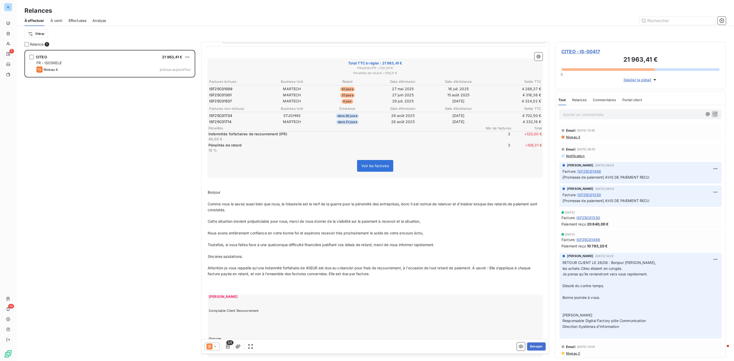
scroll to position [110, 0]
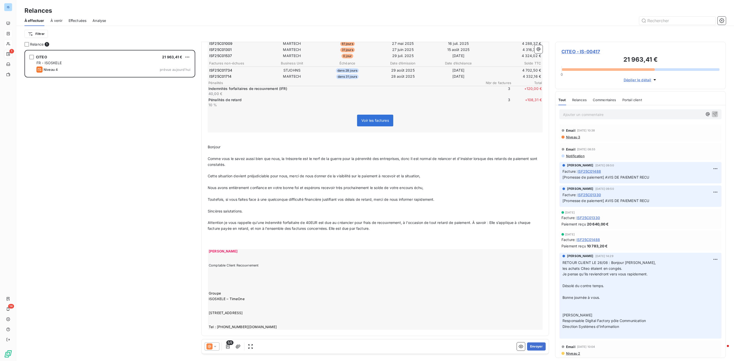
click at [215, 349] on icon at bounding box center [215, 346] width 5 height 5
click at [335, 307] on div "[PERSON_NAME] ​ Comptable Client Recouvrement ​ Groupe ISOSKELE – TimeOne [STRE…" at bounding box center [375, 289] width 335 height 81
click at [217, 347] on icon at bounding box center [215, 346] width 5 height 5
click at [529, 346] on button "Envoyer" at bounding box center [536, 346] width 19 height 8
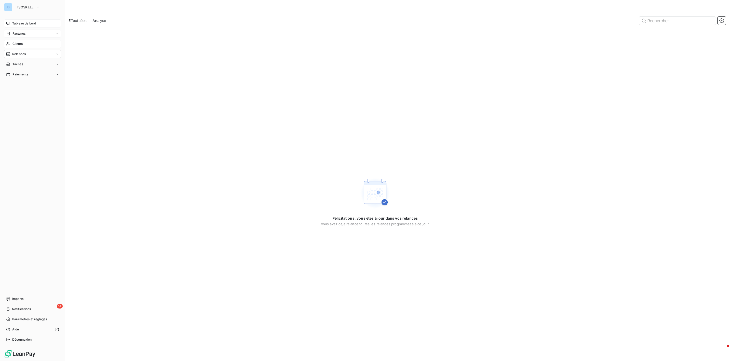
click at [21, 25] on span "Tableau de bord" at bounding box center [24, 23] width 24 height 5
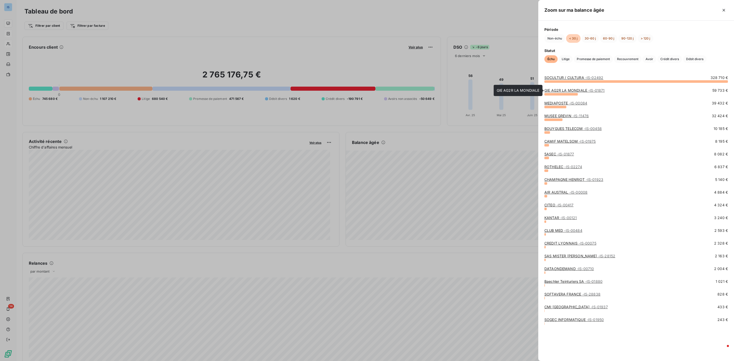
click at [564, 93] on link "GIE AG2R LA MONDIALE - IS-01871" at bounding box center [574, 90] width 60 height 4
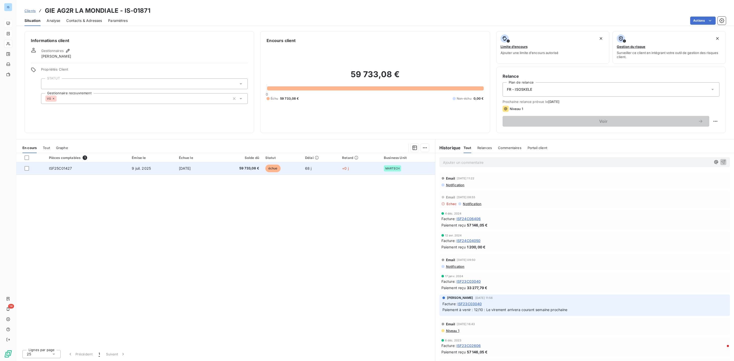
click at [52, 168] on span "ISF25C01427" at bounding box center [60, 168] width 23 height 4
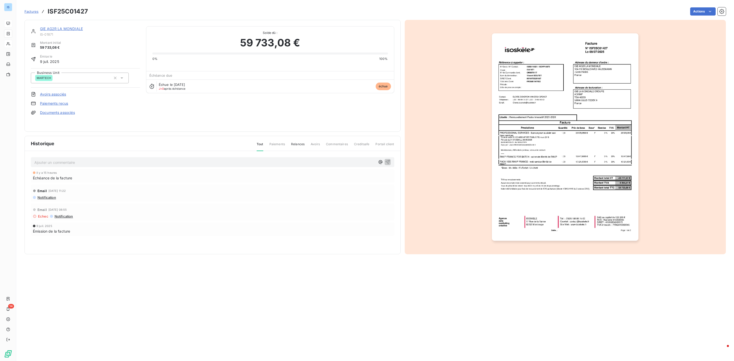
click at [64, 29] on link "GIE AG2R LA MONDIALE" at bounding box center [61, 29] width 43 height 4
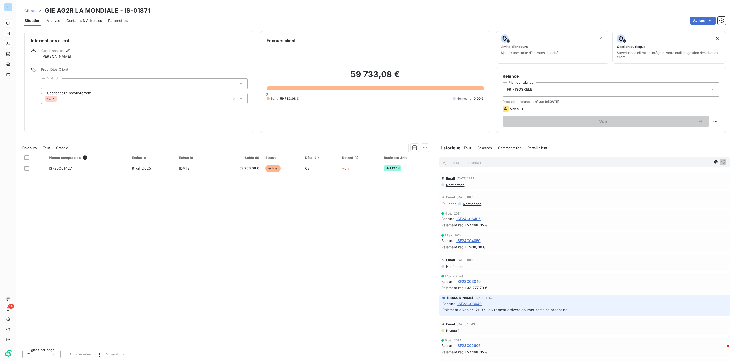
click at [101, 14] on h3 "GIE AG2R LA MONDIALE - IS-01871" at bounding box center [97, 10] width 105 height 9
drag, startPoint x: 119, startPoint y: 10, endPoint x: 41, endPoint y: 11, distance: 77.5
click at [41, 11] on div "Clients GIE AG2R LA MONDIALE - IS-01871" at bounding box center [87, 10] width 126 height 9
copy h3 "GIE AG2R LA MONDIALE"
